Goal: Task Accomplishment & Management: Use online tool/utility

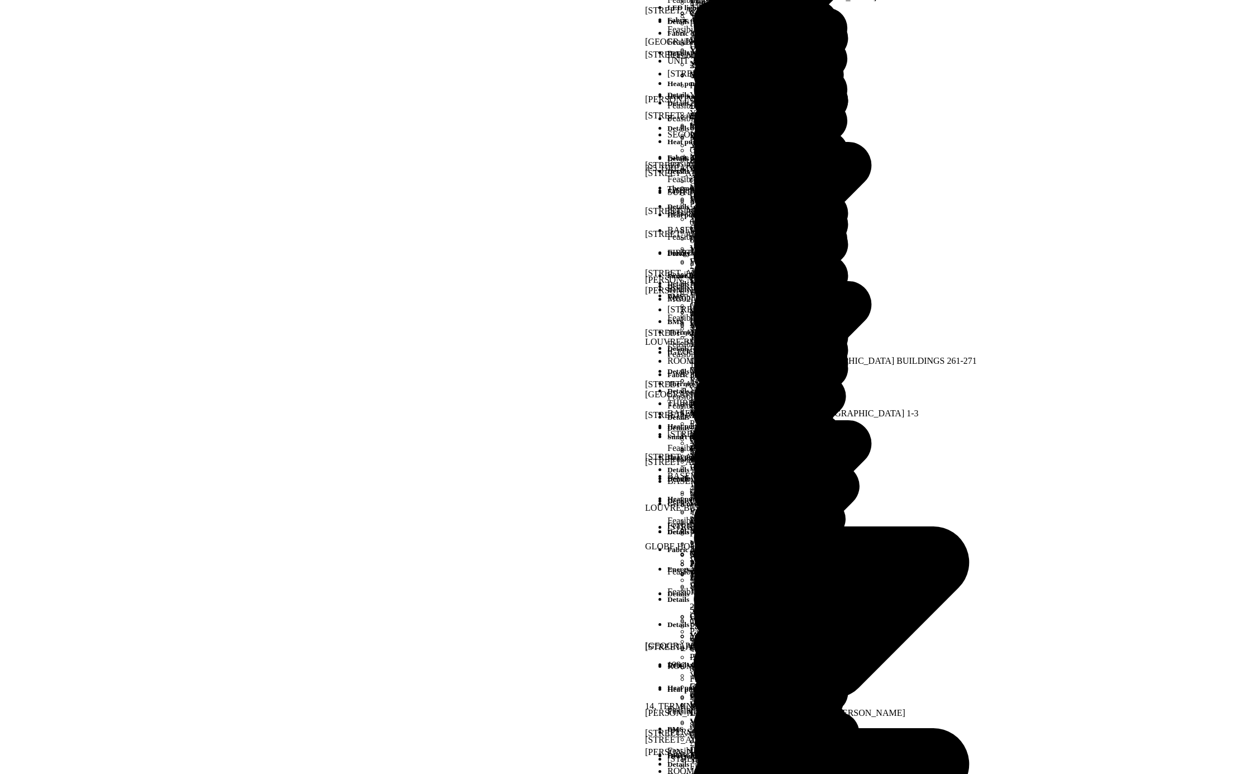
scroll to position [35, 0]
